Goal: Transaction & Acquisition: Purchase product/service

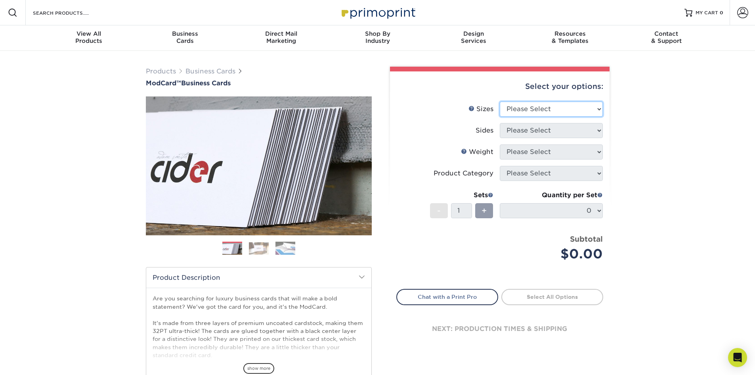
click at [532, 107] on select "Please Select 1.5" x 3.5" - Mini 1.75" x 3.5" - Mini 2" x 2" - Square 2" x 3" -…" at bounding box center [551, 108] width 103 height 15
click at [500, 101] on select "Please Select 1.5" x 3.5" - Mini 1.75" x 3.5" - Mini 2" x 2" - Square 2" x 3" -…" at bounding box center [551, 108] width 103 height 15
click at [528, 115] on select "Please Select 1.5" x 3.5" - Mini 1.75" x 3.5" - Mini 2" x 2" - Square 2" x 3" -…" at bounding box center [551, 108] width 103 height 15
select select "2.00x3.50"
click at [500, 101] on select "Please Select 1.5" x 3.5" - Mini 1.75" x 3.5" - Mini 2" x 2" - Square 2" x 3" -…" at bounding box center [551, 108] width 103 height 15
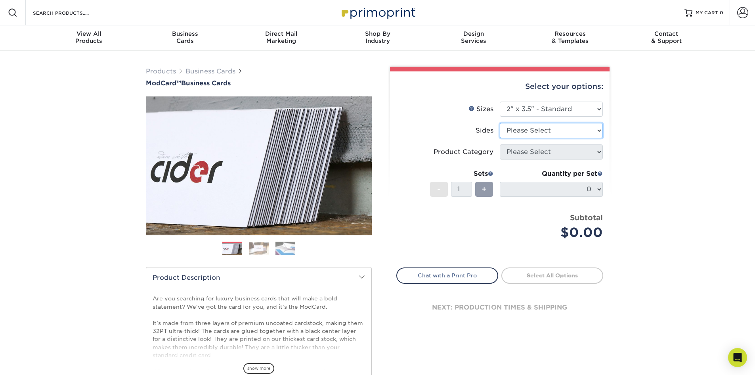
click at [530, 130] on select "Please Select Print Both Sides Print Front Only" at bounding box center [551, 130] width 103 height 15
select select "32d3c223-f82c-492b-b915-ba065a00862f"
click at [500, 123] on select "Please Select Print Both Sides Print Front Only" at bounding box center [551, 130] width 103 height 15
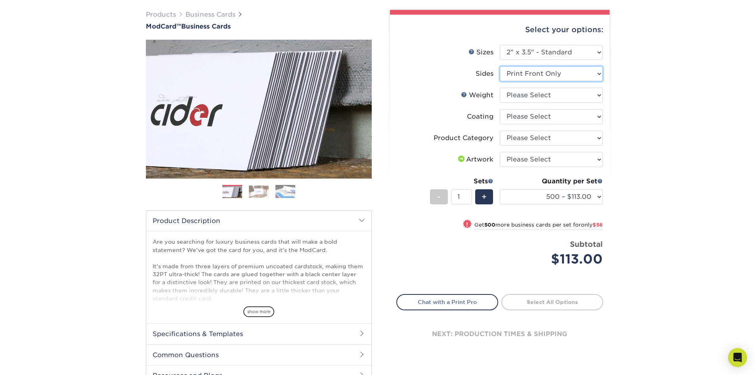
scroll to position [79, 0]
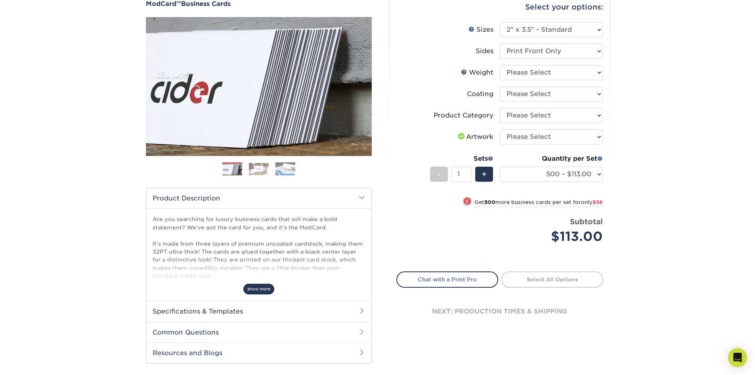
click at [261, 291] on span "show more" at bounding box center [258, 288] width 31 height 11
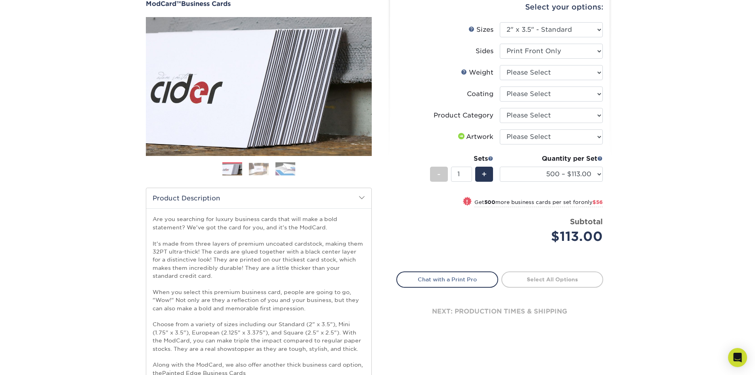
click at [257, 173] on img at bounding box center [259, 169] width 20 height 12
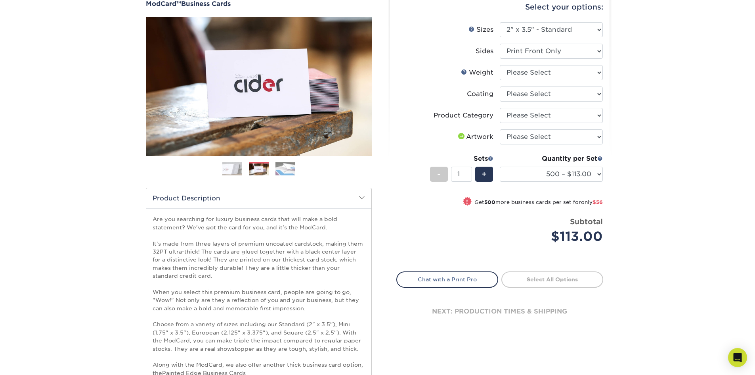
click at [280, 170] on img at bounding box center [285, 169] width 20 height 14
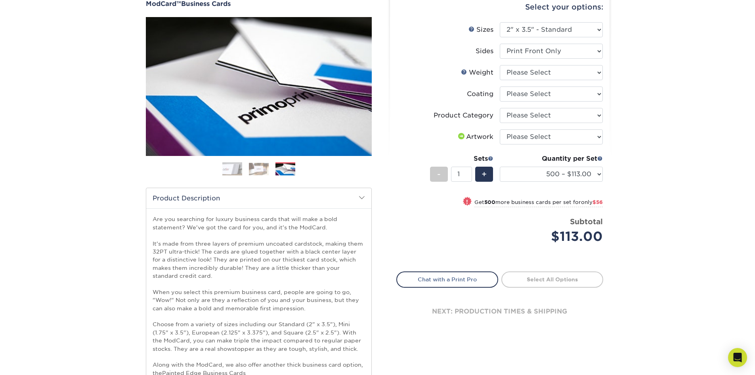
click at [233, 168] on img at bounding box center [232, 169] width 20 height 20
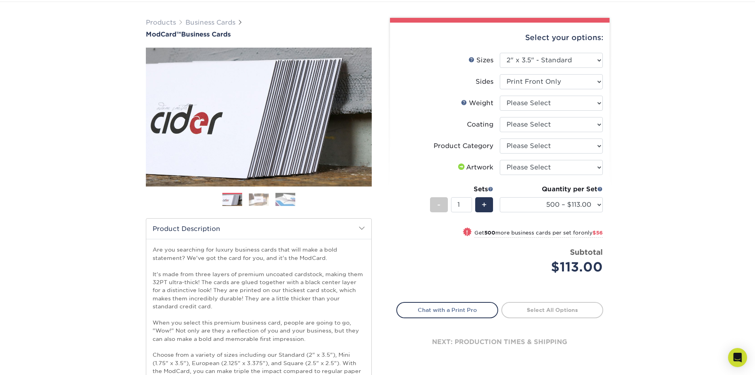
scroll to position [0, 0]
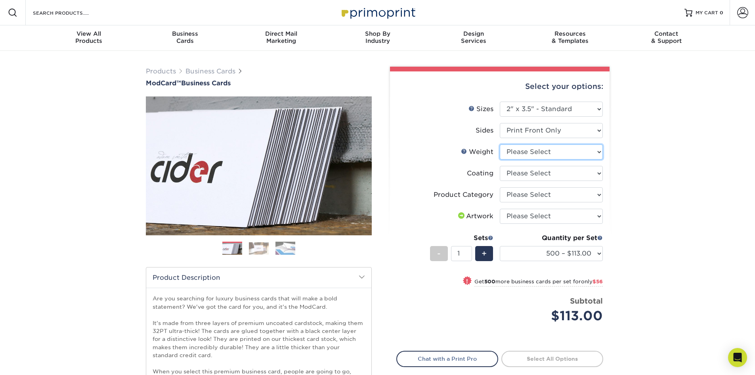
click at [529, 151] on select "Please Select 32PTUCBLK" at bounding box center [551, 151] width 103 height 15
select select "32PTUCBLK"
click at [500, 144] on select "Please Select 32PTUCBLK" at bounding box center [551, 151] width 103 height 15
click at [555, 176] on select at bounding box center [551, 173] width 103 height 15
select select "3e7618de-abca-4bda-9f97-8b9129e913d8"
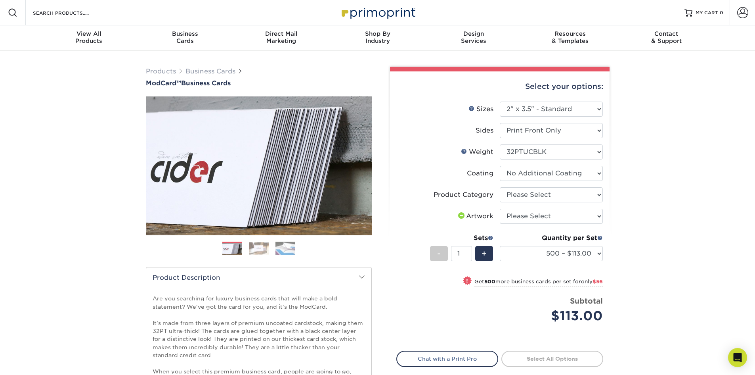
click at [500, 166] on select at bounding box center [551, 173] width 103 height 15
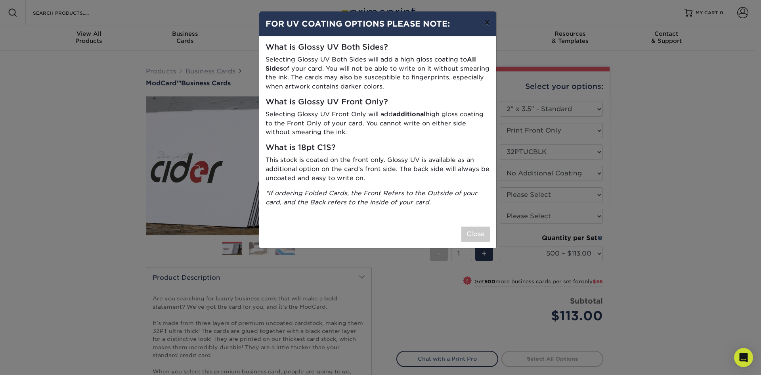
click at [485, 27] on button "×" at bounding box center [487, 22] width 18 height 22
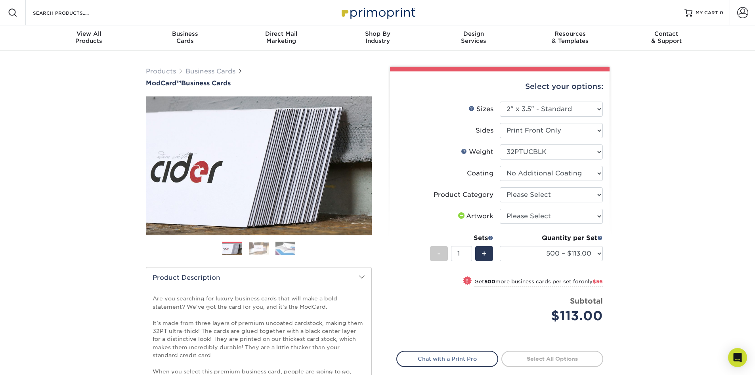
click at [528, 203] on li "Product Category Please Select Business Cards" at bounding box center [500, 197] width 206 height 21
click at [534, 177] on select at bounding box center [551, 173] width 103 height 15
click at [534, 199] on select "Please Select Business Cards" at bounding box center [551, 194] width 103 height 15
select select "3b5148f1-0588-4f88-a218-97bcfdce65c1"
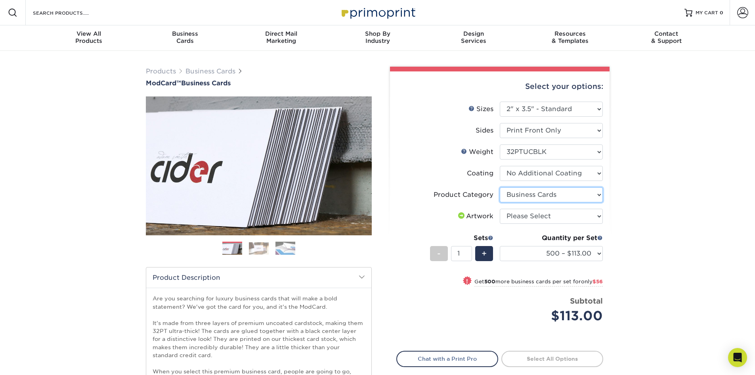
click at [500, 187] on select "Please Select Business Cards" at bounding box center [551, 194] width 103 height 15
click at [531, 213] on select "Please Select I will upload files I need a design - $100" at bounding box center [551, 215] width 103 height 15
select select "upload"
click at [500, 208] on select "Please Select I will upload files I need a design - $100" at bounding box center [551, 215] width 103 height 15
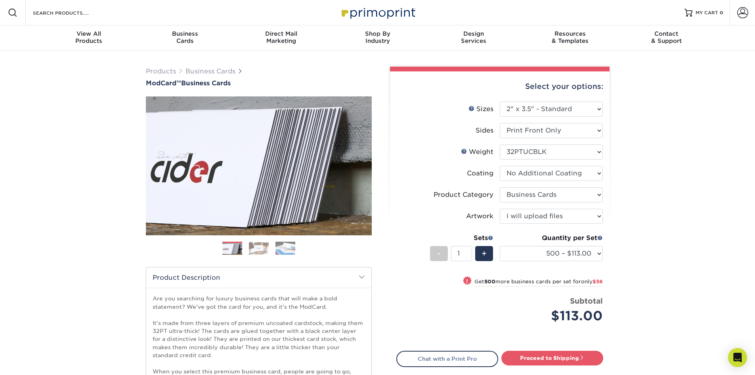
click at [412, 231] on li "Sets - 1 + Quantity per Set 500 – $113.00 1000 – $169.00 (Price includes envelo…" at bounding box center [500, 253] width 206 height 46
click at [557, 252] on select "500 – $113.00 1000 – $169.00" at bounding box center [551, 253] width 103 height 15
click at [500, 246] on select "500 – $113.00 1000 – $169.00" at bounding box center [551, 253] width 103 height 15
click at [257, 253] on img at bounding box center [259, 248] width 20 height 12
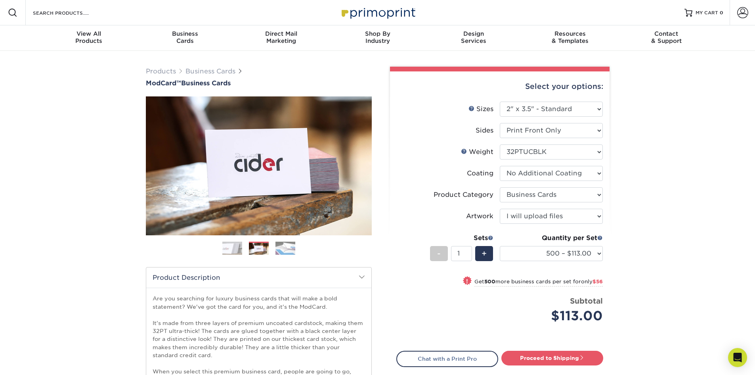
click at [277, 244] on img at bounding box center [285, 248] width 20 height 14
